Goal: Task Accomplishment & Management: Complete application form

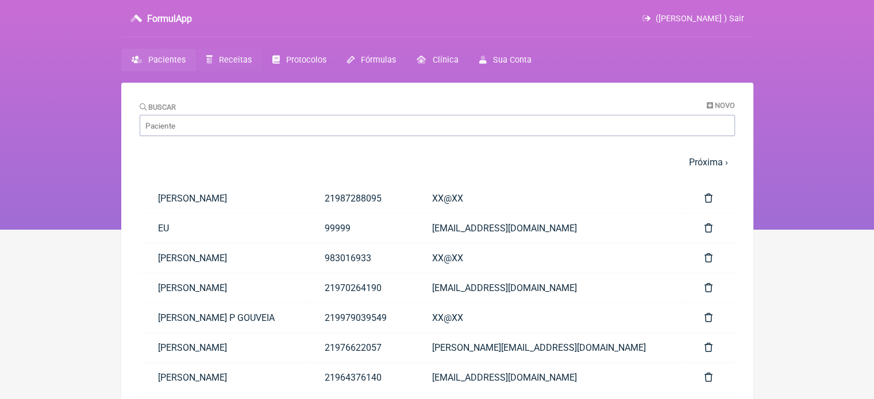
click at [234, 59] on span "Receitas" at bounding box center [235, 60] width 33 height 10
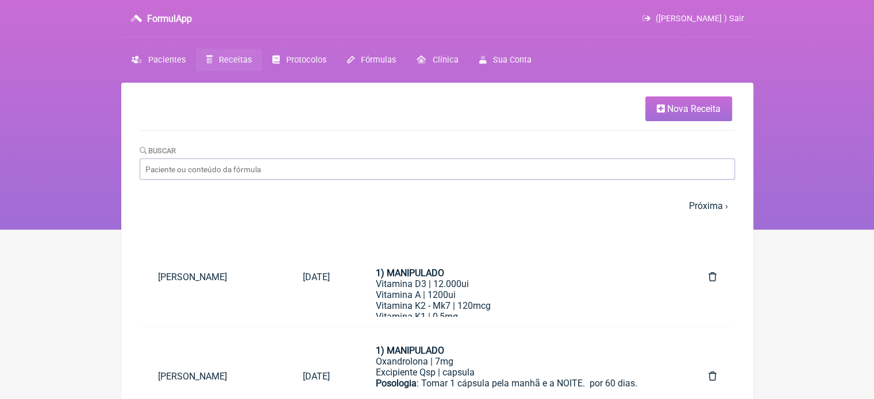
click at [685, 111] on span "Nova Receita" at bounding box center [693, 108] width 53 height 11
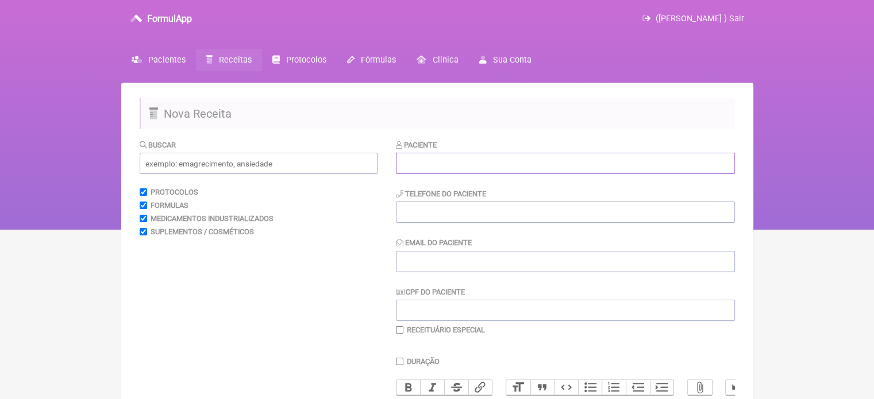
click at [511, 160] on input "text" at bounding box center [565, 163] width 339 height 21
paste input "FERNANDO RODRIGUES DOS SANTOS"
type input "FERNANDO RODRIGUES DOS SANTOS"
click at [452, 211] on input "tel" at bounding box center [565, 212] width 339 height 21
type input "21997634985"
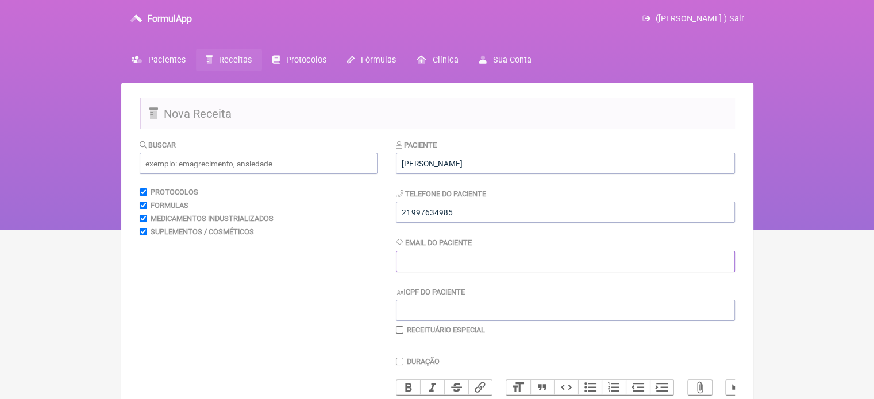
click at [441, 256] on input "Email do Paciente" at bounding box center [565, 261] width 339 height 21
type input "X@X"
click at [252, 165] on input "text" at bounding box center [259, 163] width 238 height 21
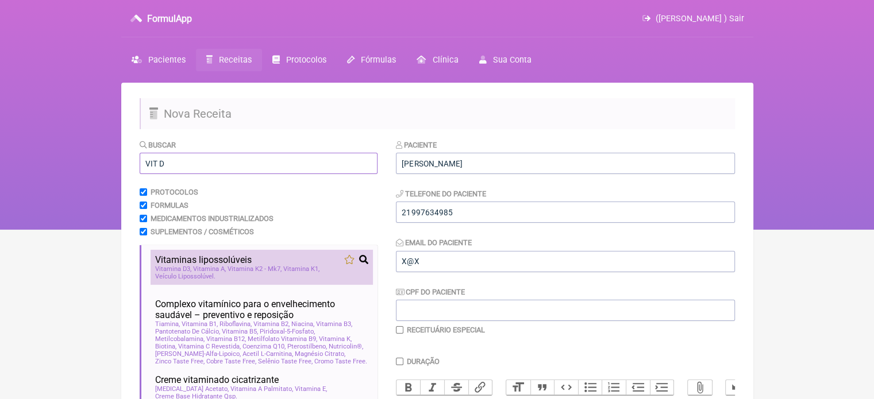
type input "VIT D"
click at [227, 273] on span "Vitamina K2 - Mk7" at bounding box center [254, 268] width 54 height 7
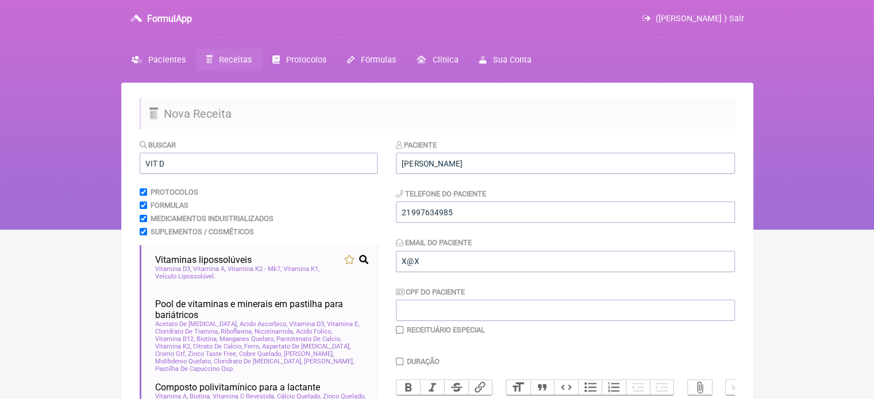
drag, startPoint x: 872, startPoint y: 175, endPoint x: 855, endPoint y: 247, distance: 73.8
click at [855, 230] on html "FormulApp (Flavio Caldas Caetano ) Sair Pacientes Receitas Protocolos Fórmulas …" at bounding box center [437, 115] width 874 height 230
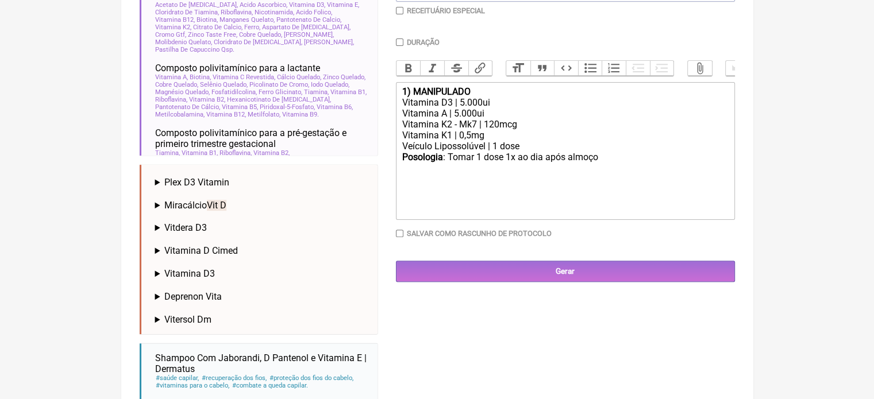
scroll to position [321, 0]
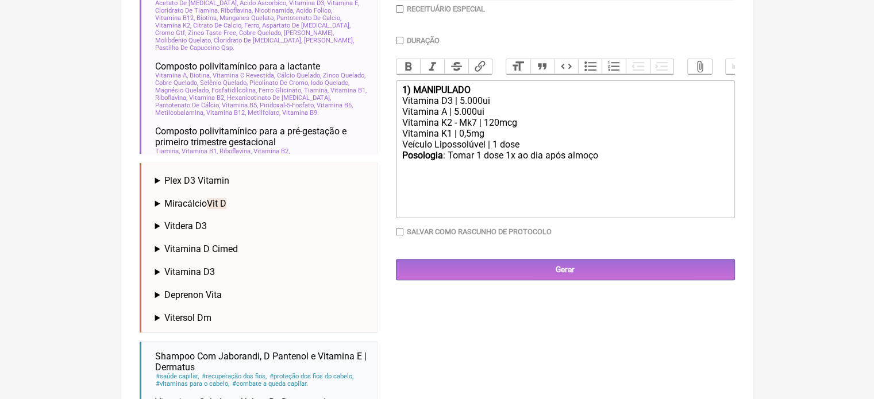
click at [463, 105] on div "Vitamina D3 | 5.000ui" at bounding box center [565, 100] width 326 height 11
click at [459, 106] on div "Vitamina D3 | 5.000ui" at bounding box center [565, 100] width 326 height 11
click at [455, 117] on div "Vitamina A | 5.000ui" at bounding box center [565, 111] width 326 height 11
click at [604, 169] on div "Posologia : Tomar 1 dose 1x ao dia após almoço ㅤ" at bounding box center [565, 161] width 326 height 23
type trix-editor "<div><strong>1) MANIPULADO</strong></div><div>Vitamina D3 | 12.000ui</div><div>…"
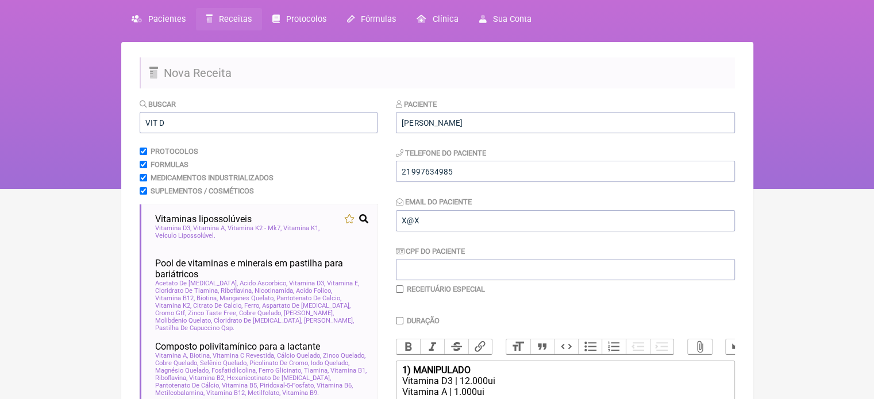
scroll to position [34, 0]
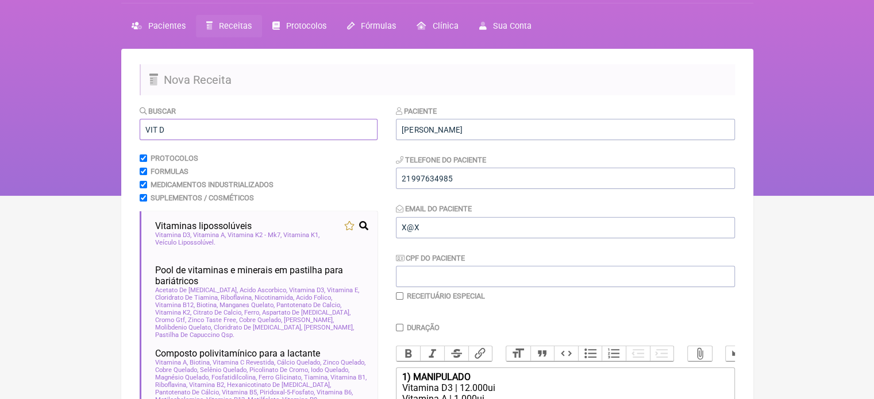
drag, startPoint x: 165, startPoint y: 128, endPoint x: 91, endPoint y: 141, distance: 75.9
click at [91, 141] on div "FormulApp (Flavio Caldas Caetano ) Sair Pacientes Receitas Protocolos Fórmulas …" at bounding box center [437, 81] width 874 height 230
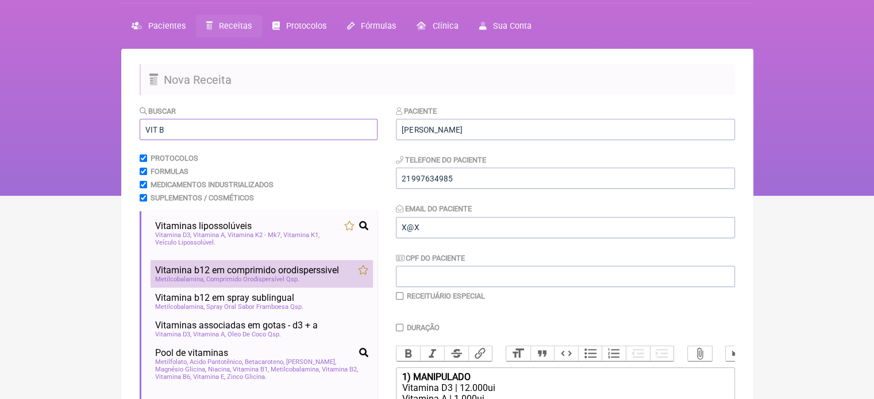
type input "VIT B"
click at [224, 276] on span "Vitamina b12 em comprimido orodisperssivel" at bounding box center [247, 270] width 184 height 11
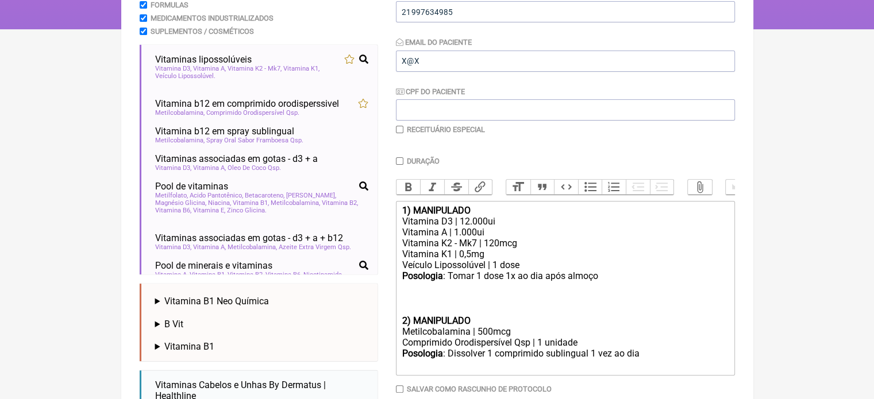
scroll to position [202, 0]
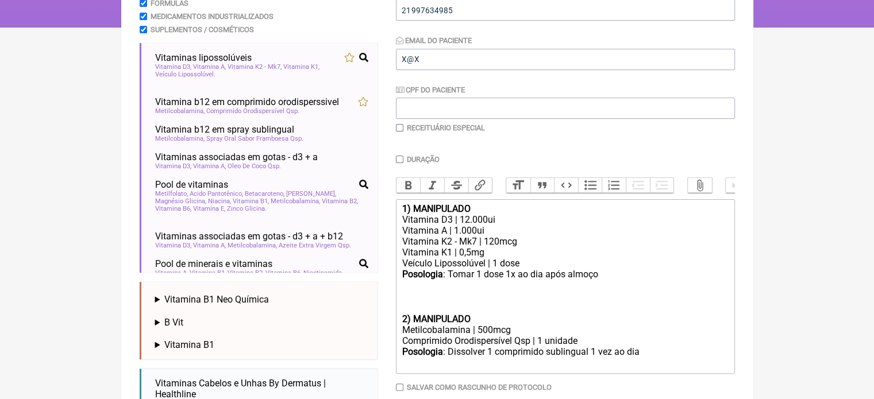
click at [402, 325] on strong "2) MANIPULADO" at bounding box center [436, 319] width 68 height 11
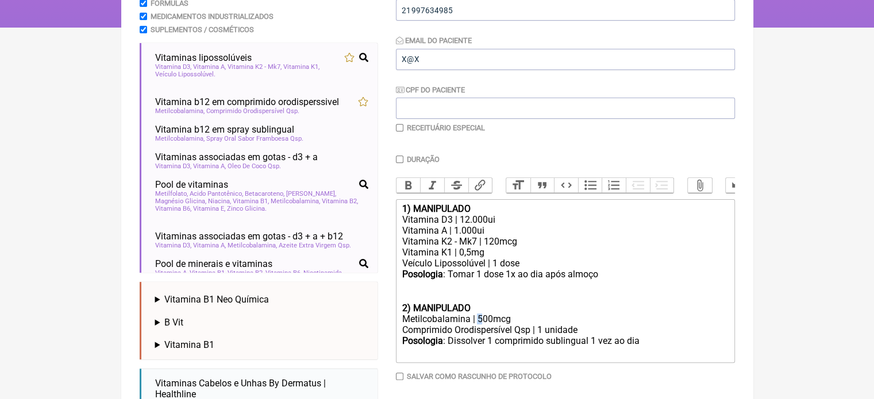
drag, startPoint x: 481, startPoint y: 326, endPoint x: 476, endPoint y: 328, distance: 6.0
click at [476, 325] on div "Metilcobalamina | 500mcg" at bounding box center [565, 319] width 326 height 11
click at [650, 355] on div "Posologia : Dissolver 1 comprimido sublingual 1 vez ao dia ㅤ" at bounding box center [565, 346] width 326 height 23
type trix-editor "<div><strong>1) MANIPULADO</strong></div><div>Vitamina D3 | 12.000ui</div><div>…"
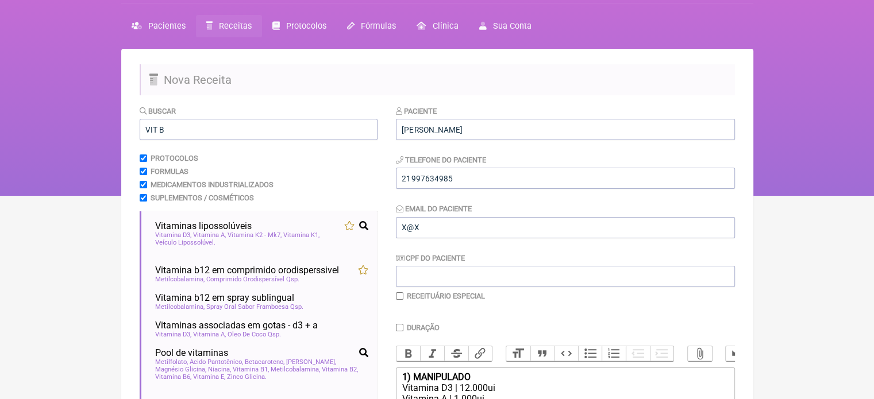
scroll to position [30, 0]
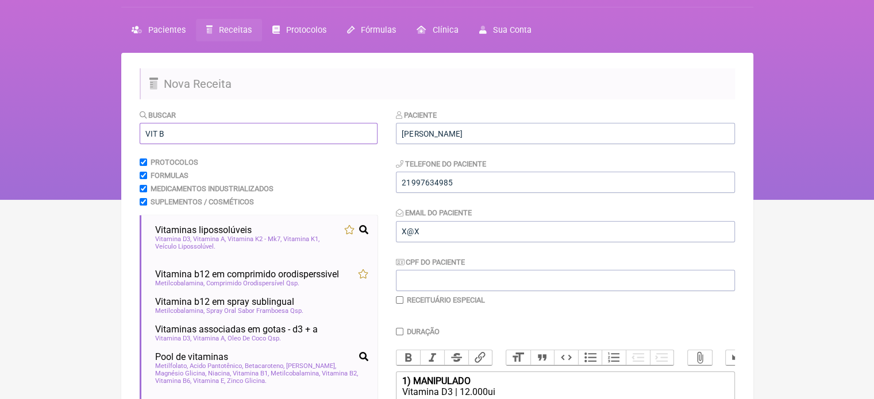
drag, startPoint x: 177, startPoint y: 134, endPoint x: 94, endPoint y: 130, distance: 83.4
click at [94, 133] on div "FormulApp (Flavio Caldas Caetano ) Sair Pacientes Receitas Protocolos Fórmulas …" at bounding box center [437, 85] width 874 height 230
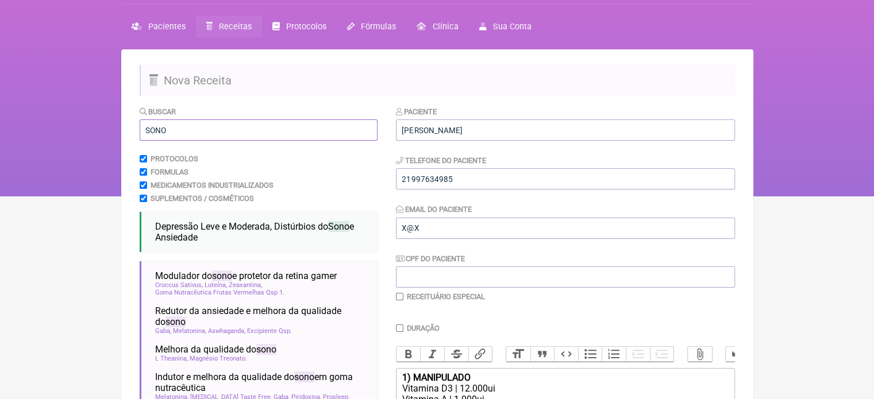
scroll to position [87, 0]
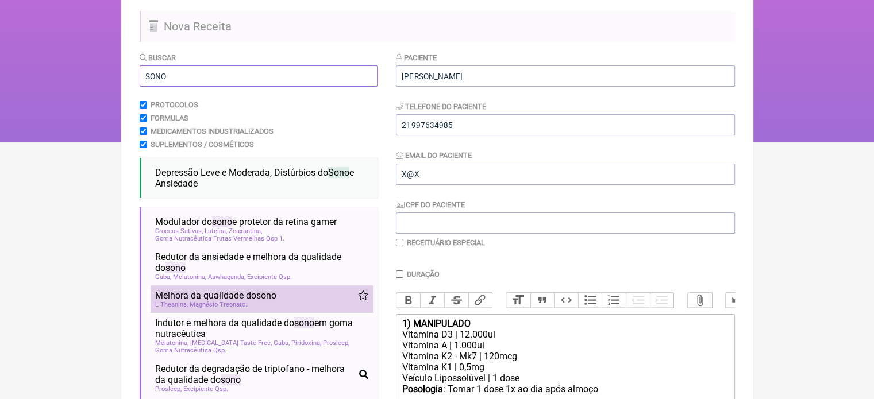
type input "SONO"
click at [175, 299] on span "Melhora da qualidade do sono" at bounding box center [215, 295] width 121 height 11
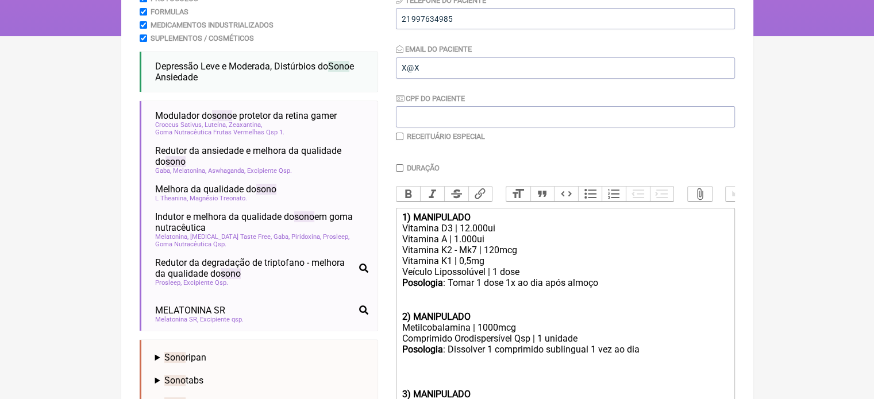
scroll to position [155, 0]
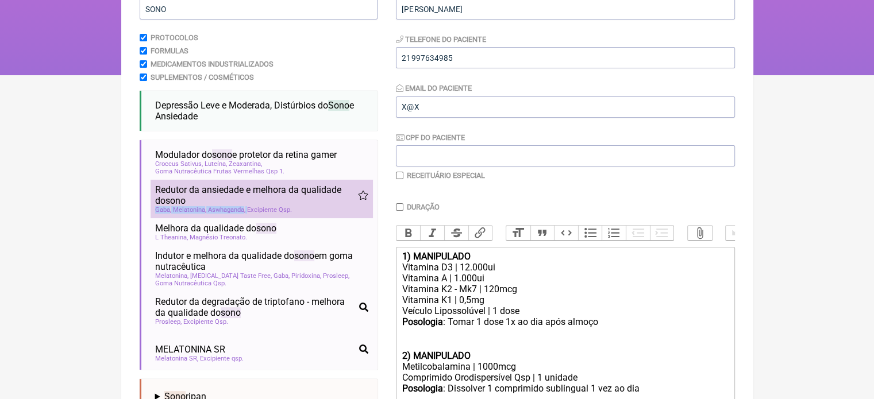
click at [261, 207] on li "Redutor da ansiedade e melhora da qualidade do sono sono insônia ansiedade dist…" at bounding box center [262, 199] width 222 height 38
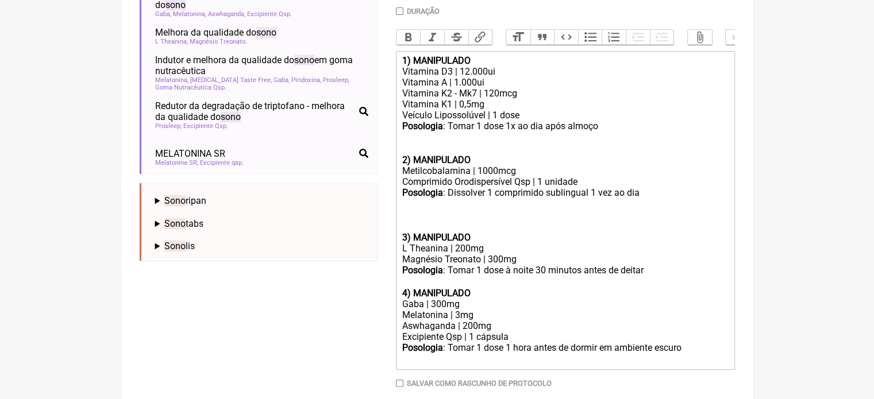
scroll to position [414, 0]
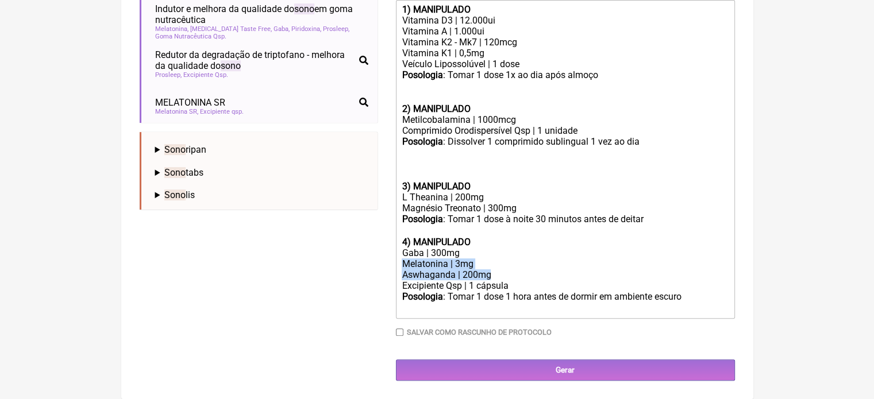
drag, startPoint x: 496, startPoint y: 273, endPoint x: 384, endPoint y: 266, distance: 112.2
click at [384, 266] on form "Buscar SONO Protocolos Formulas Medicamentos Industrializados Suplementos / Cos…" at bounding box center [437, 58] width 595 height 643
copy trix-editor "Melatonina | 3mg Aswhaganda | 200mg"
click at [522, 214] on div "Posologia : Tomar 1 dose à noite 30 minutos antes de deitar ㅤ" at bounding box center [565, 225] width 326 height 23
click at [522, 207] on div "Magnésio Treonato | 300mg" at bounding box center [565, 208] width 326 height 11
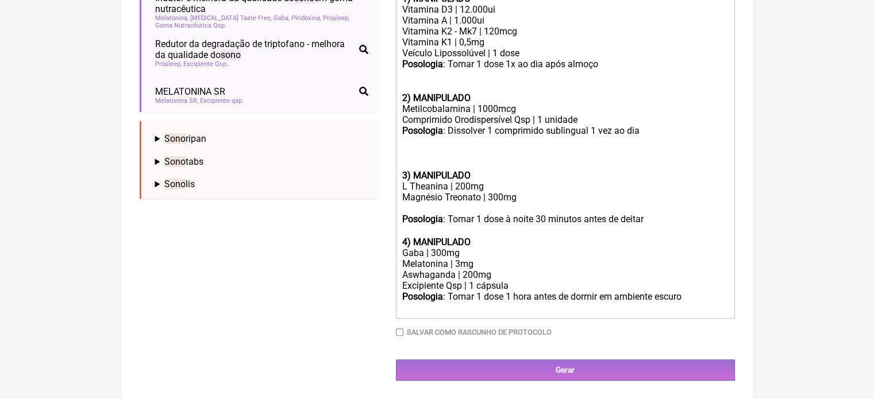
paste trix-editor "Melatonina | 3mg</div><div>Aswhaganda | 200mg"
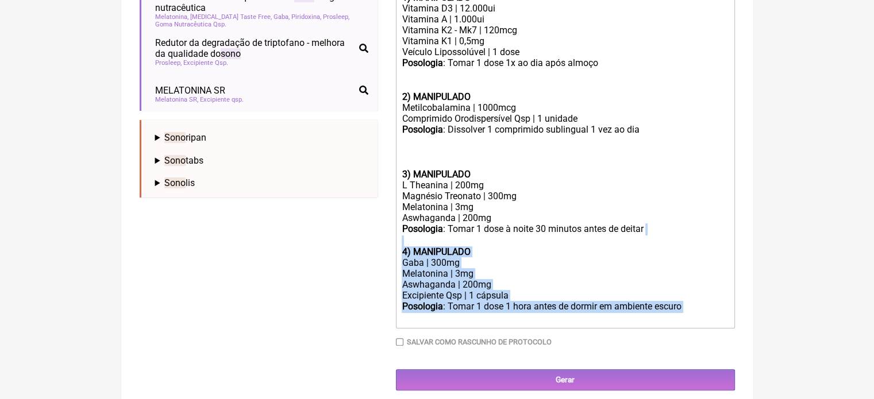
drag, startPoint x: 626, startPoint y: 323, endPoint x: 389, endPoint y: 258, distance: 245.4
click at [389, 258] on form "Buscar SONO Protocolos Formulas Medicamentos Industrializados Suplementos / Cos…" at bounding box center [437, 57] width 595 height 665
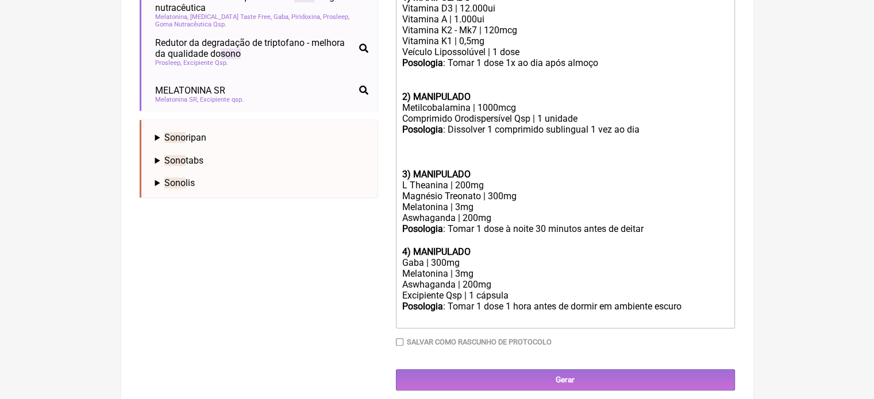
scroll to position [368, 0]
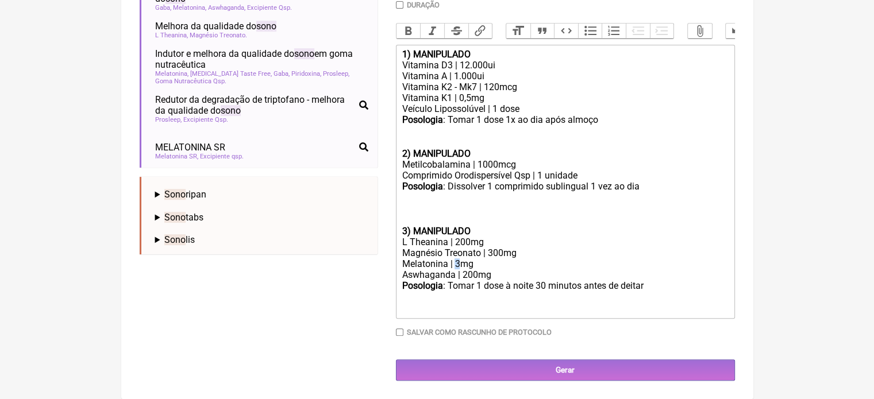
click at [454, 264] on div "Magnésio Treonato | 300mg Melatonina | 3mg" at bounding box center [565, 259] width 326 height 22
type trix-editor "<div><strong>1) MANIPULADO</strong></div><div>Vitamina D3 | 12.000ui</div><div>…"
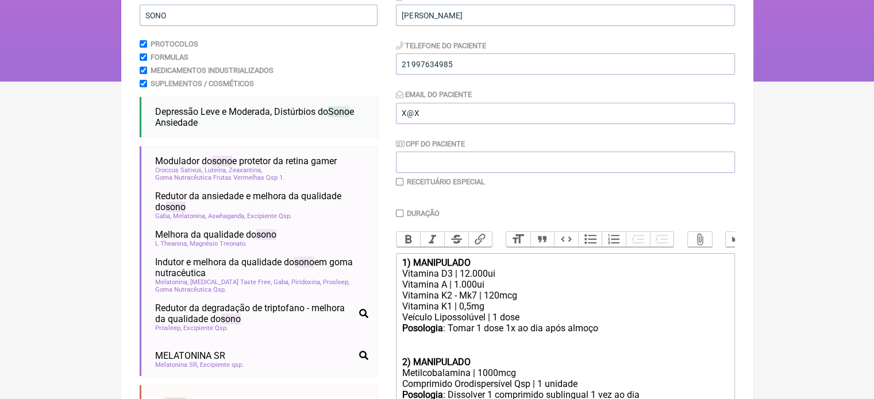
scroll to position [138, 0]
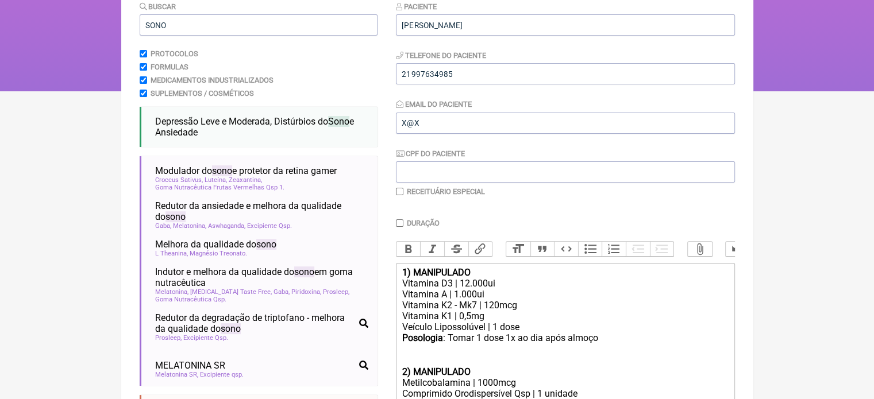
click at [398, 226] on input "Duração" at bounding box center [399, 222] width 7 height 7
checkbox input "true"
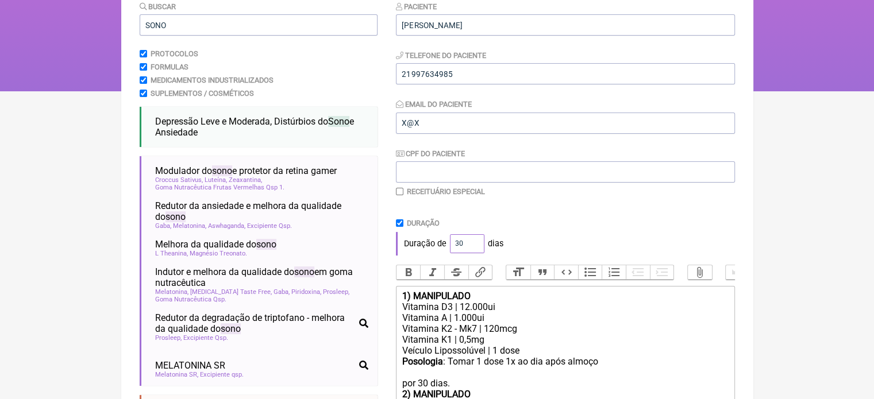
drag, startPoint x: 461, startPoint y: 245, endPoint x: 437, endPoint y: 245, distance: 24.7
click at [437, 245] on div "Duração de 30 dias" at bounding box center [565, 243] width 339 height 23
type input "60"
click at [568, 233] on div "Duração de 60 dias" at bounding box center [565, 243] width 339 height 23
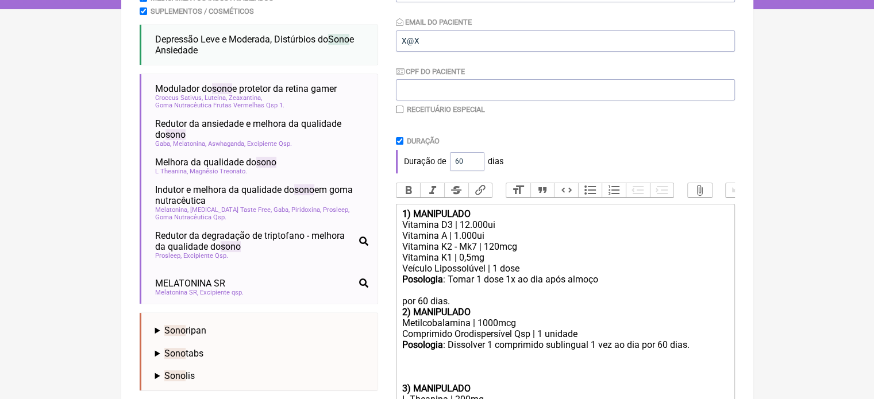
scroll to position [368, 0]
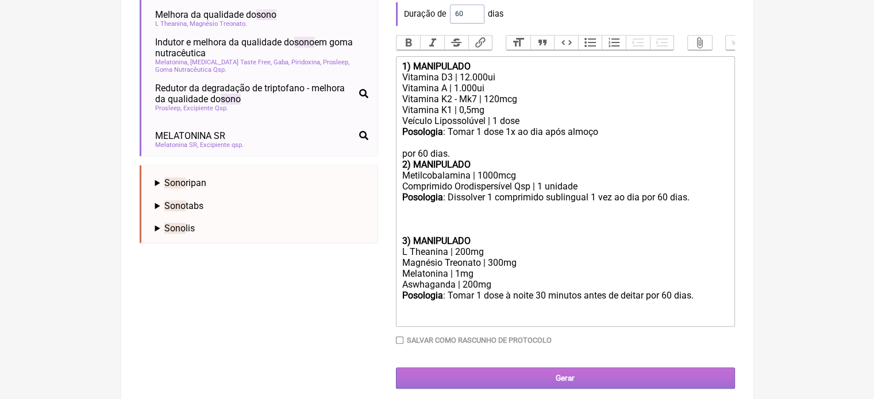
click at [556, 387] on input "Gerar" at bounding box center [565, 378] width 339 height 21
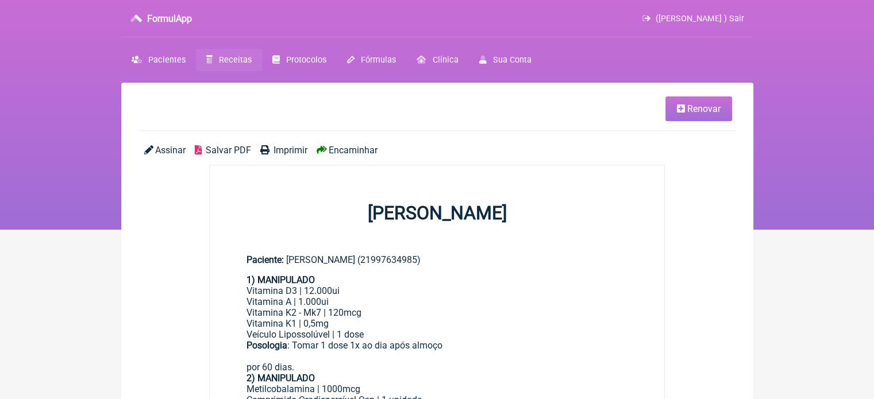
click at [287, 147] on span "Imprimir" at bounding box center [290, 150] width 34 height 11
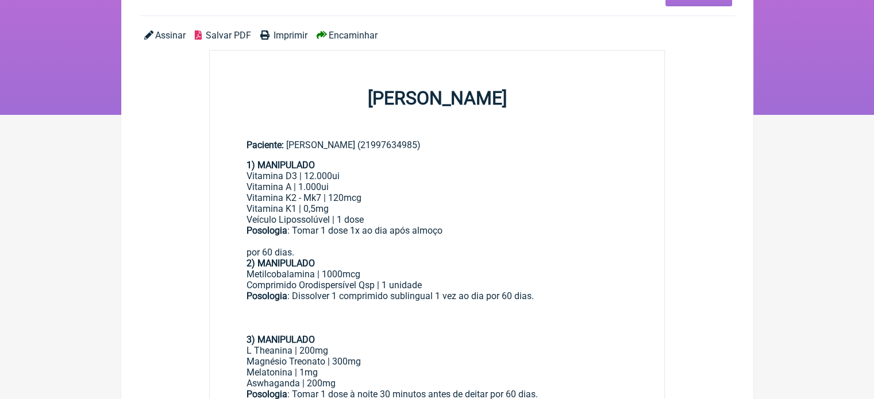
scroll to position [172, 0]
